Goal: Complete application form

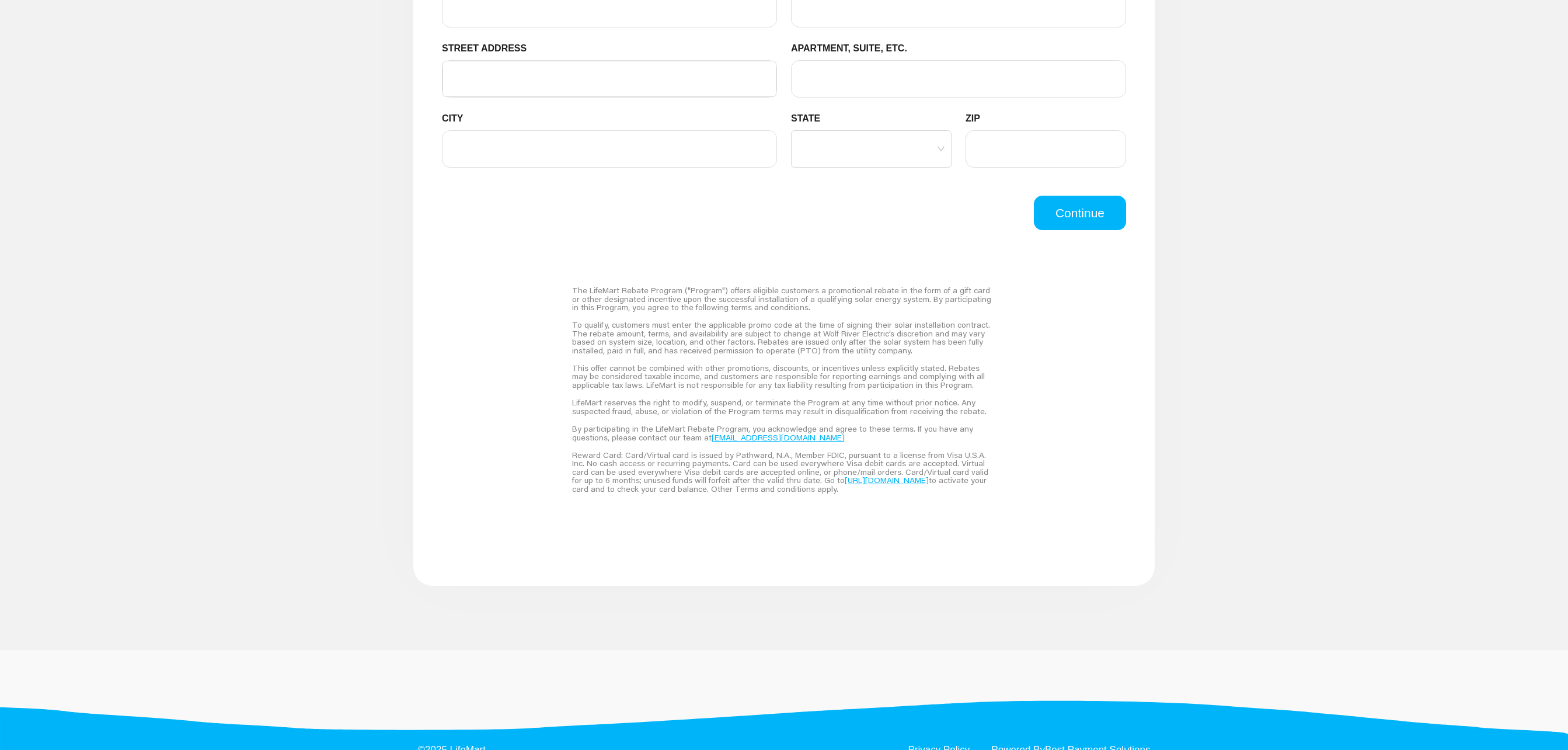
scroll to position [448, 0]
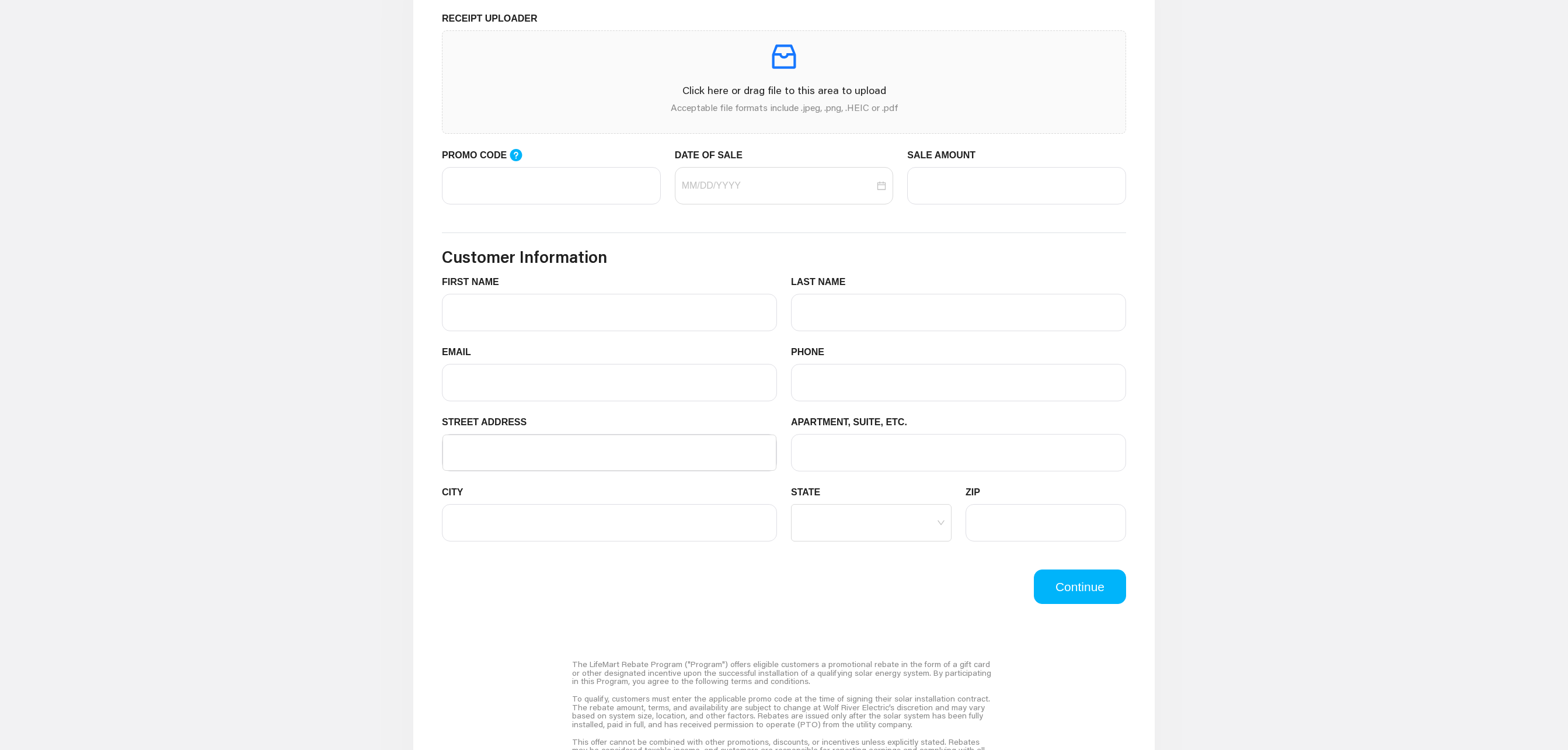
drag, startPoint x: 950, startPoint y: 0, endPoint x: 495, endPoint y: 441, distance: 633.6
click at [495, 441] on div "STREET ADDRESS" at bounding box center [609, 450] width 349 height 70
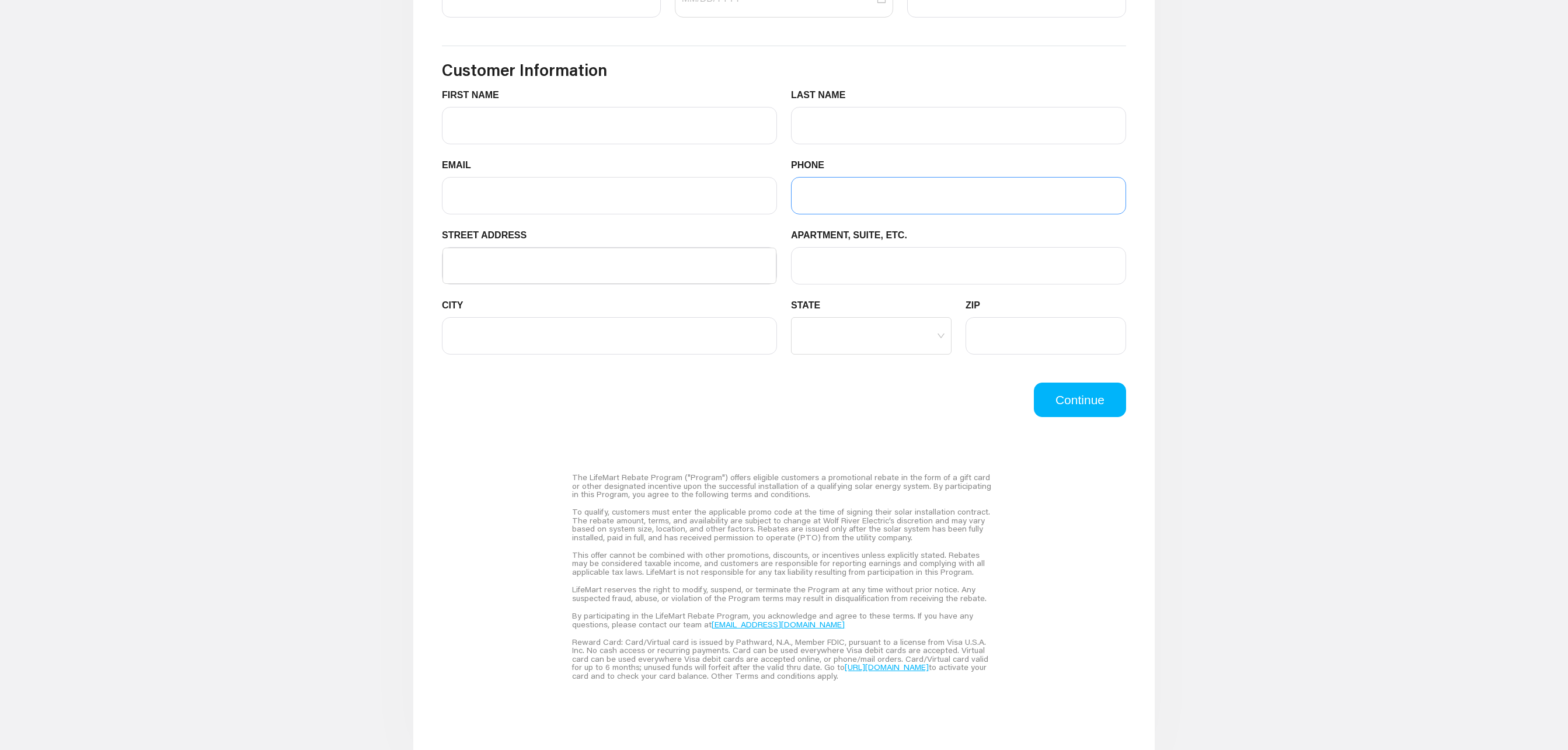
scroll to position [671, 0]
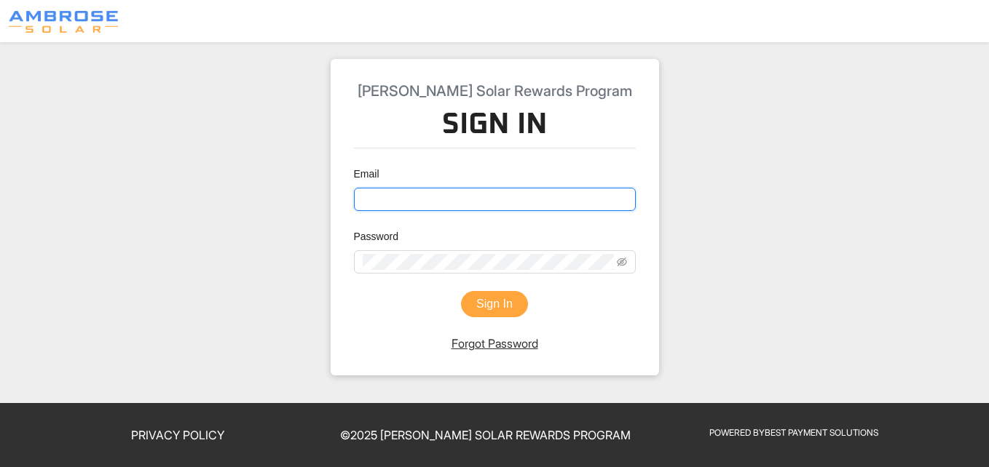
type input "[EMAIL_ADDRESS][DOMAIN_NAME]"
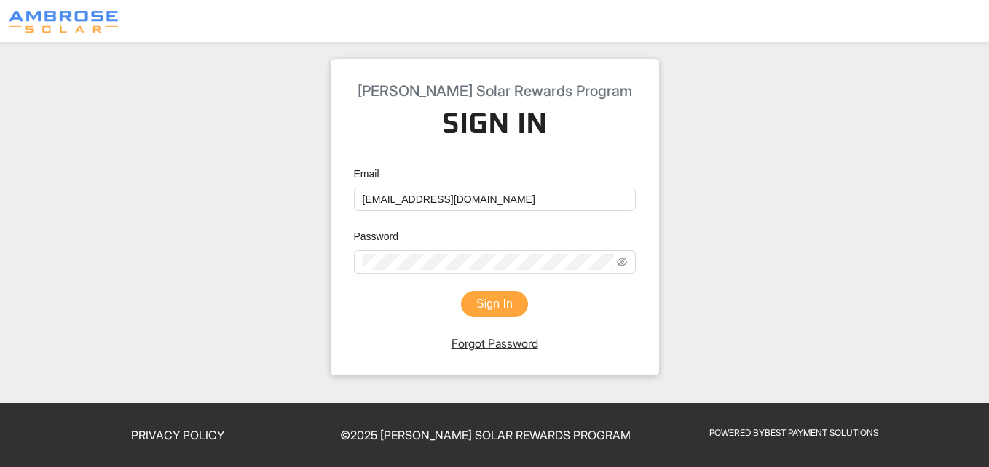
click at [488, 304] on button "Sign In" at bounding box center [494, 304] width 67 height 26
click at [489, 302] on button "Sign In" at bounding box center [494, 304] width 67 height 26
